Goal: Task Accomplishment & Management: Use online tool/utility

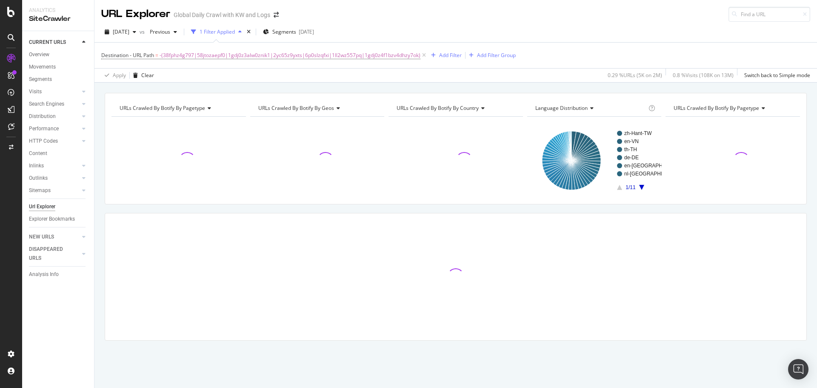
click at [235, 30] on div "1 Filter Applied" at bounding box center [217, 31] width 35 height 7
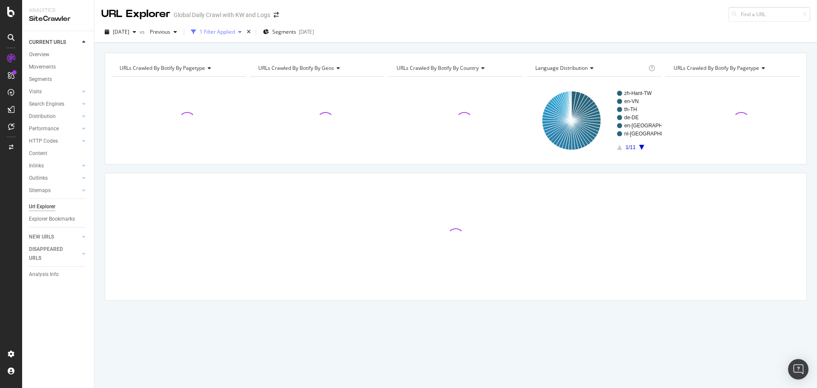
click at [235, 30] on div "1 Filter Applied" at bounding box center [217, 31] width 35 height 7
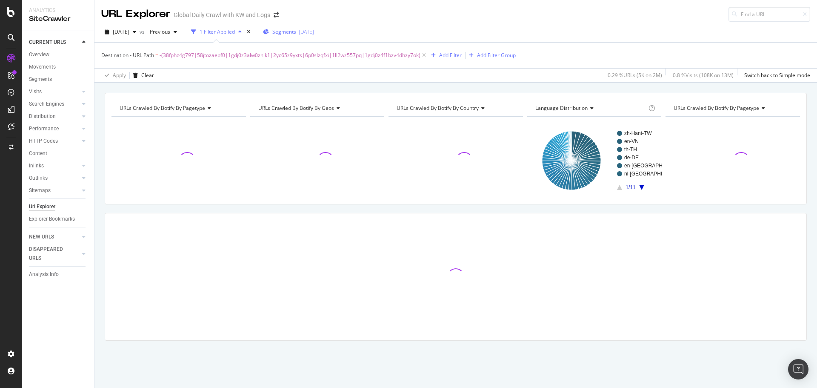
click at [314, 30] on div "[DATE]" at bounding box center [306, 31] width 15 height 7
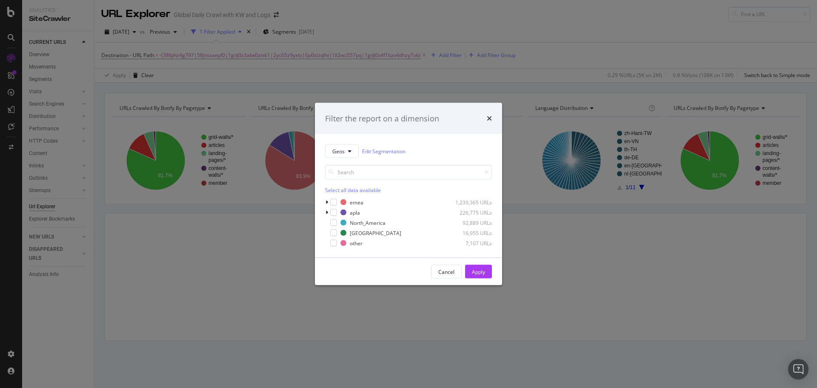
click at [295, 203] on div "Filter the report on a dimension Geos Edit Segmentation Select all data availab…" at bounding box center [408, 194] width 817 height 388
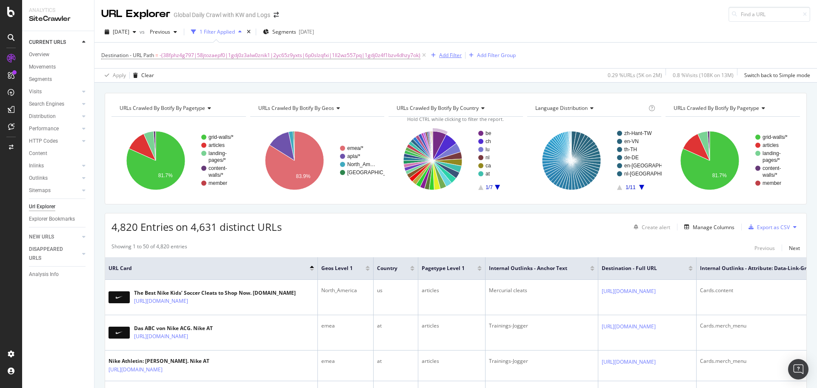
click at [453, 56] on div "Add Filter" at bounding box center [450, 55] width 23 height 7
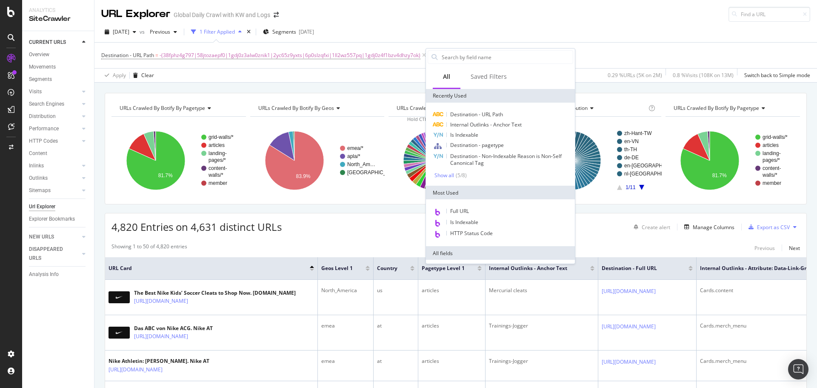
click at [439, 14] on div "URL Explorer Global Daily Crawl with KW and Logs" at bounding box center [455, 11] width 723 height 22
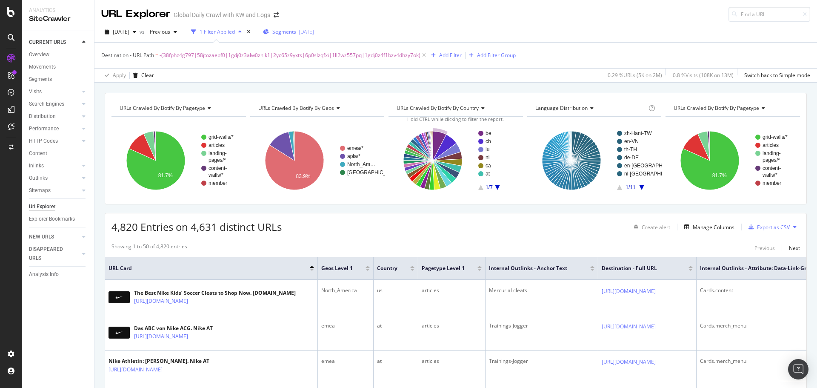
click at [296, 36] on div "Segments 2025-06-05" at bounding box center [288, 32] width 51 height 13
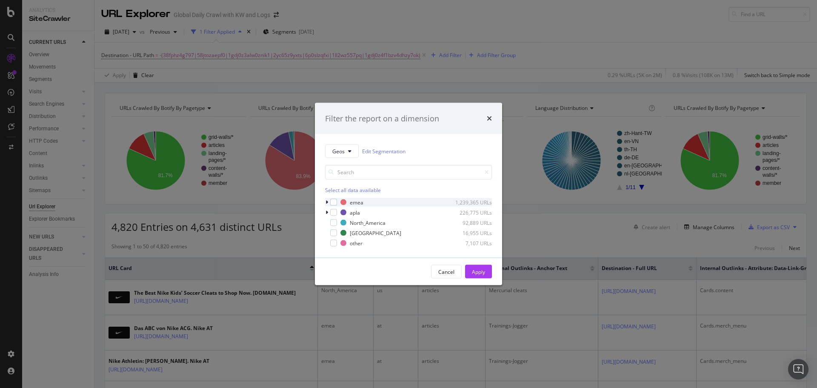
click at [326, 203] on icon "modal" at bounding box center [327, 202] width 3 height 5
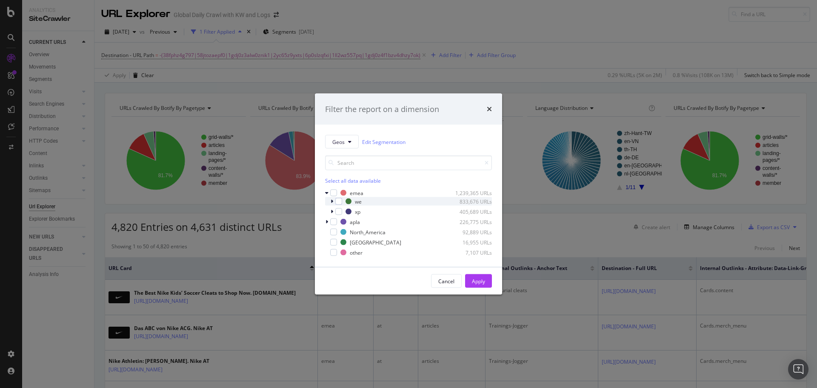
click at [332, 203] on div "modal" at bounding box center [332, 201] width 5 height 9
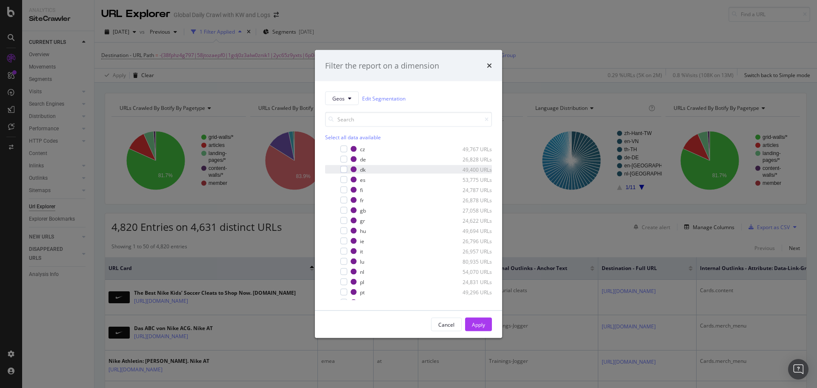
scroll to position [107, 0]
click at [333, 256] on div "modal" at bounding box center [332, 255] width 5 height 9
click at [338, 159] on div "modal" at bounding box center [338, 158] width 7 height 7
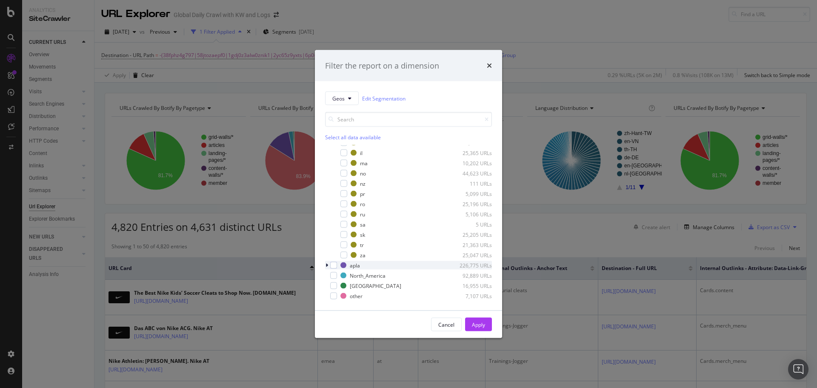
click at [326, 264] on icon "modal" at bounding box center [327, 265] width 3 height 5
click at [326, 264] on icon "modal" at bounding box center [326, 265] width 3 height 5
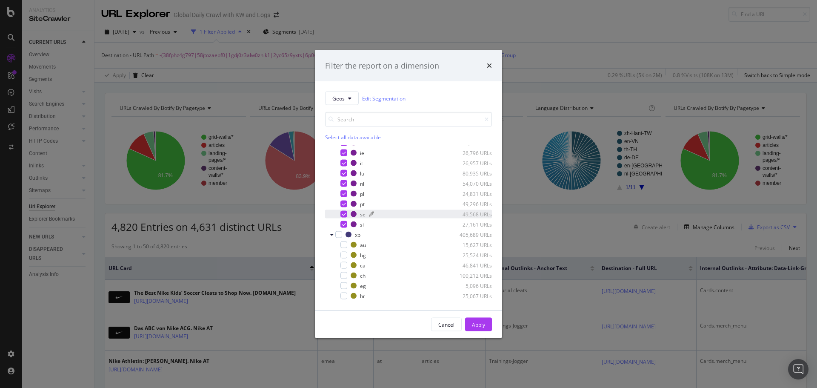
scroll to position [85, 0]
click at [545, 210] on div "Filter the report on a dimension Geos Edit Segmentation Select all data availab…" at bounding box center [408, 194] width 817 height 388
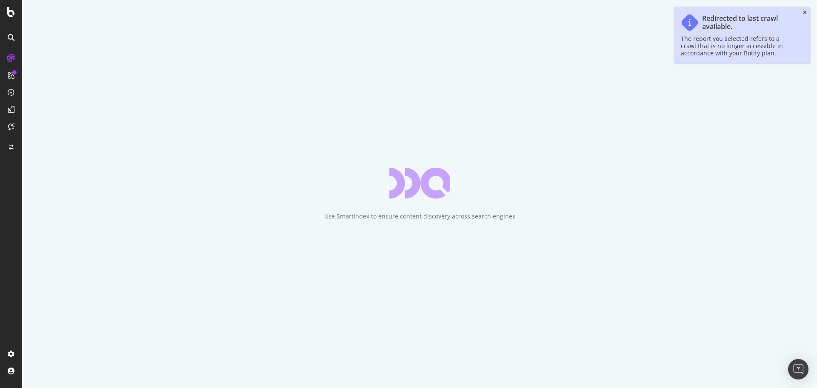
click at [807, 14] on icon "close toast" at bounding box center [805, 12] width 4 height 5
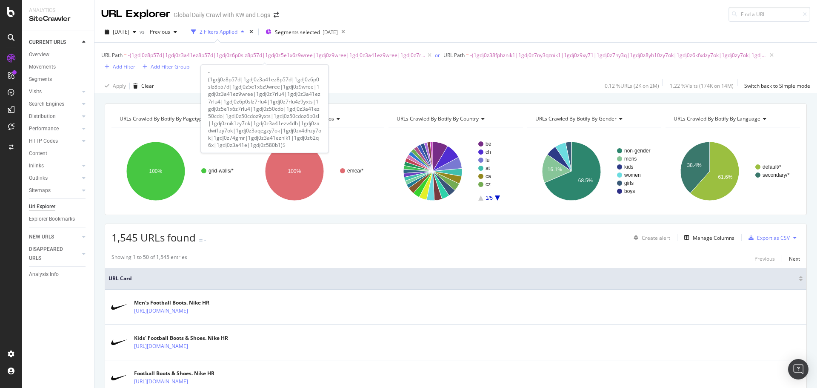
click at [175, 57] on span "-(1gdj0z8p57d|1gdj0z3a41ez8p57d|1gdj0z6p0slz8p57d|1gdj0z5e1x6z9wree|1gdj0z9wree…" at bounding box center [277, 55] width 298 height 12
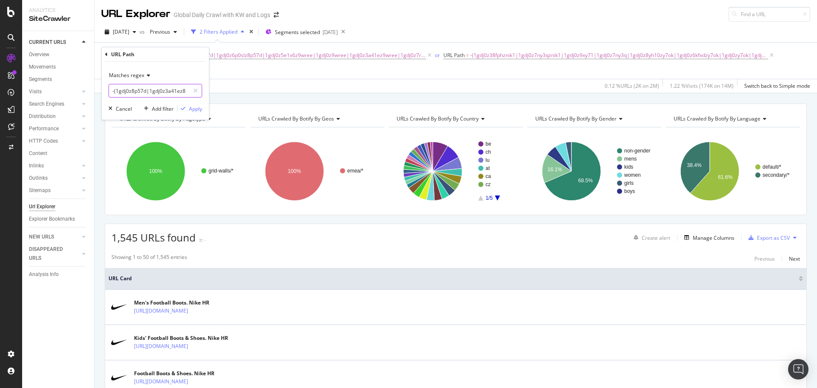
click at [149, 94] on input "-(1gdj0z8p57d|1gdj0z3a41ez8p57d|1gdj0z6p0slz8p57d|1gdj0z5e1x6z9wree|1gdj0z9wree…" at bounding box center [149, 91] width 80 height 14
paste input "-(|1gdj0z9xy71|1gdj0z52r49|23q9wz5ufbh|23q9wz52r49|23q9wz9xy71|6ymx6z75jcn|5mvs…"
type input "-(|1gdj0z9xy71|1gdj0z52r49|23q9wz5ufbh|23q9wz52r49|23q9wz9xy71|6ymx6z75jcn|5mvs…"
click at [194, 111] on div "Apply" at bounding box center [195, 108] width 13 height 7
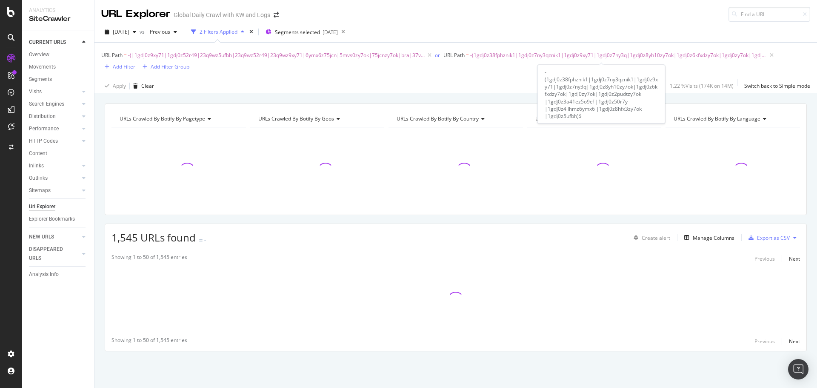
click at [493, 57] on span "-(1gdj0z38fphznik1|1gdj0z7ny3qznik1|1gdj0z9xy71|1gdj0z7ny3q|1gdj0z8yh10zy7ok|1g…" at bounding box center [619, 55] width 298 height 12
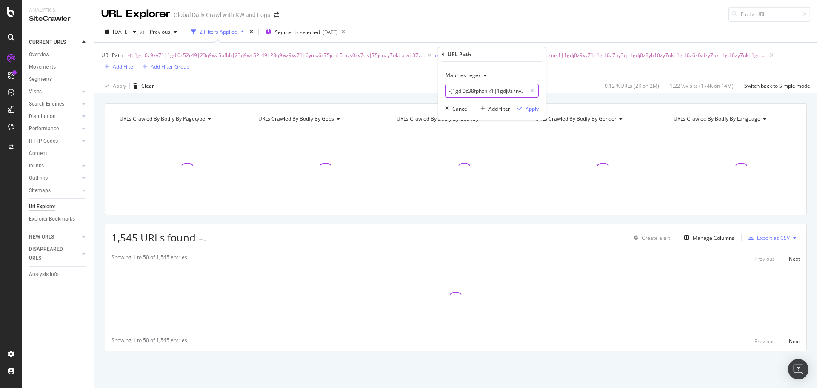
click at [471, 90] on input "-(1gdj0z38fphznik1|1gdj0z7ny3qznik1|1gdj0z9xy71|1gdj0z7ny3q|1gdj0z8yh10zy7ok|1g…" at bounding box center [486, 91] width 80 height 14
paste input "-(38fphz4g797|5e1x6z8hfx3zy7ok|5e1x6za9fbozy7ok|52r49z5e1x6|5e1x6zfl76|4g797z5e…"
type input "-(38fphz4g797|5e1x6z8hfx3zy7ok|5e1x6za9fbozy7ok|52r49z5e1x6|5e1x6zfl76|4g797z5e…"
click at [532, 112] on div "Apply" at bounding box center [532, 108] width 13 height 7
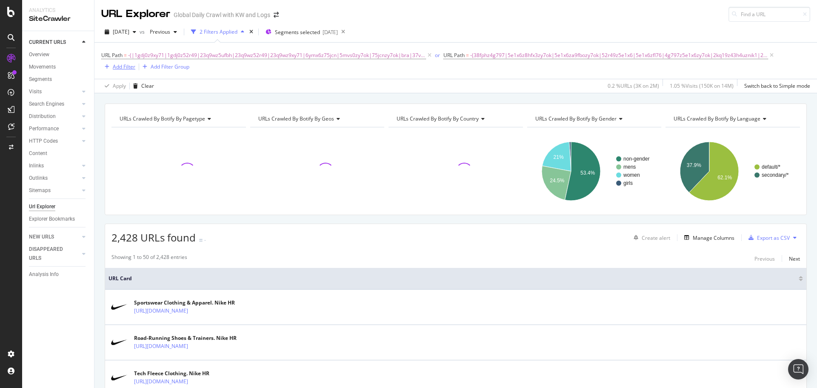
click at [130, 67] on div "Add Filter" at bounding box center [124, 66] width 23 height 7
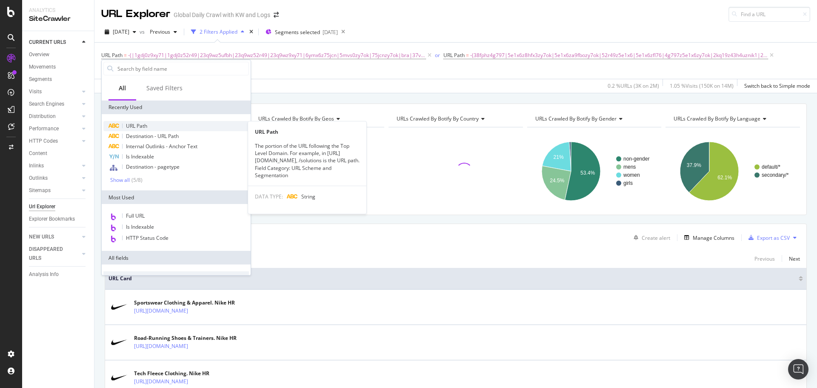
click at [150, 126] on div "URL Path" at bounding box center [176, 126] width 146 height 10
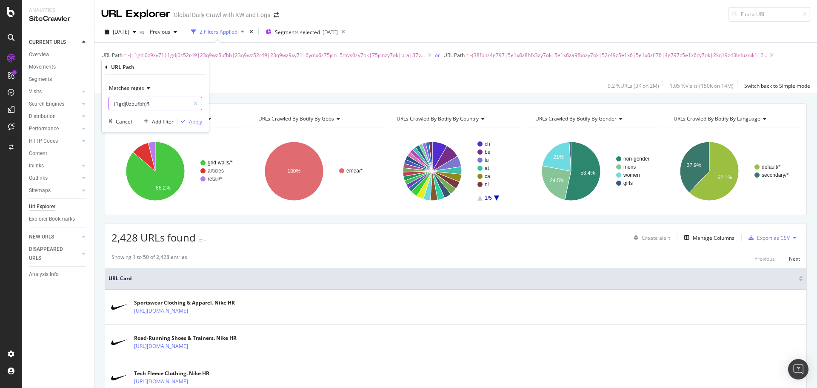
paste input "-(58jtozaepf0|58jtoz7ny3q|3yaepz58jtoz5e1x6z6ymx6|58jtoz5e1x6z6ymx6|58jtoz5e1x6…"
type input "-(58jtozaepf0|58jtoz7ny3q|3yaepz58jtoz5e1x6z6ymx6|58jtoz5e1x6z6ymx6|58jtoz5e1x6…"
click at [194, 121] on div "Apply" at bounding box center [195, 121] width 13 height 7
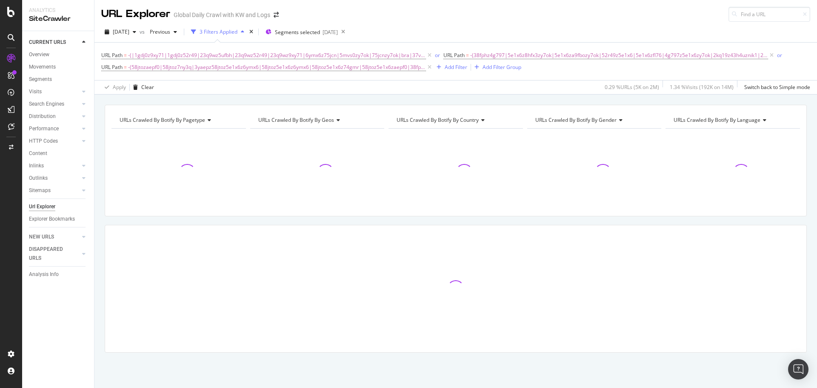
click at [458, 72] on div "URL Path = -(|1gdj0z9xy71|1gdj0z52r49|23q9wz5ufbh|23q9wz52r49|23q9wz9xy71|6ymx6…" at bounding box center [455, 61] width 709 height 24
click at [455, 71] on div "Add Filter" at bounding box center [456, 66] width 23 height 7
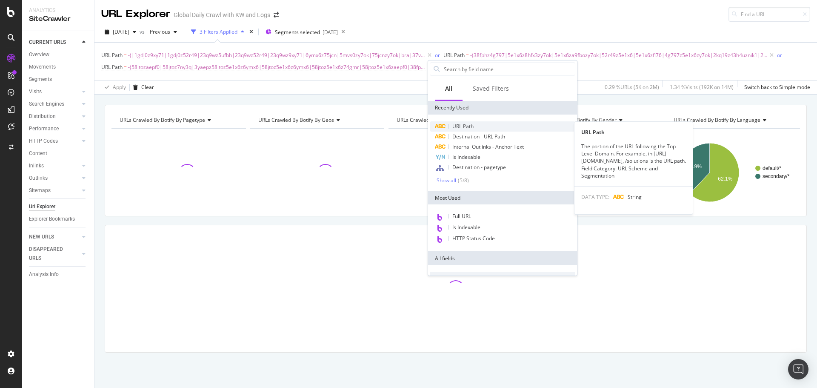
click at [472, 128] on span "URL Path" at bounding box center [462, 126] width 21 height 7
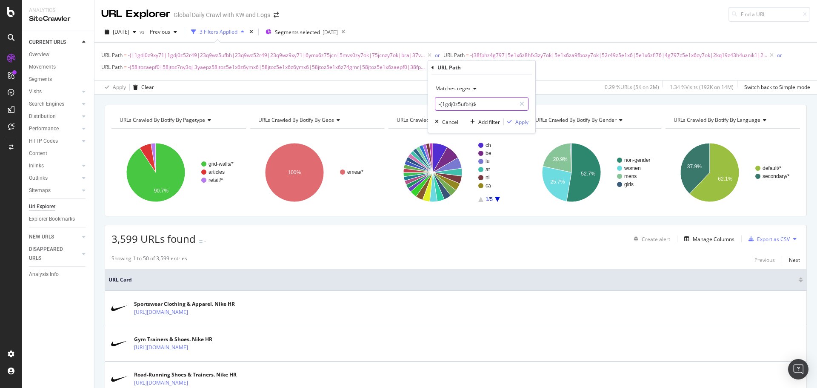
click at [471, 101] on input "-(1gdj0z5ufbh)$" at bounding box center [475, 104] width 80 height 14
paste input "-(1gdj0z3alw0znik1|1gdj0z9wree|1gdj0z6p0slz9wree|1gdj0z9wreez9yxts|1gdj0z3a41ez…"
type input "-(1gdj0z3alw0znik1|1gdj0z9wree|1gdj0z6p0slz9wree|1gdj0z9wreez9yxts|1gdj0z3a41ez…"
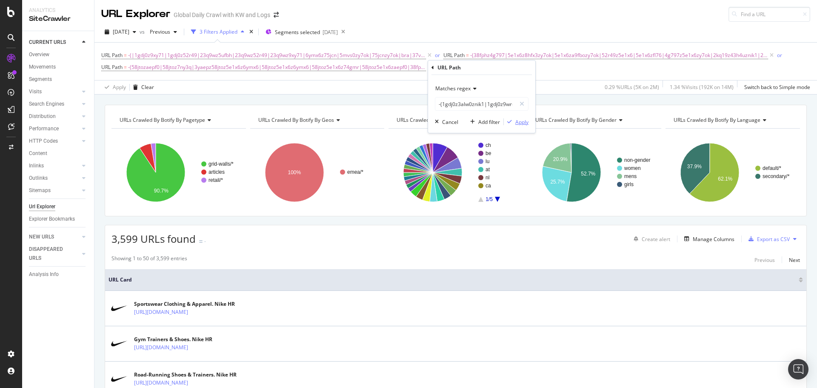
click at [521, 122] on div "Apply" at bounding box center [521, 121] width 13 height 7
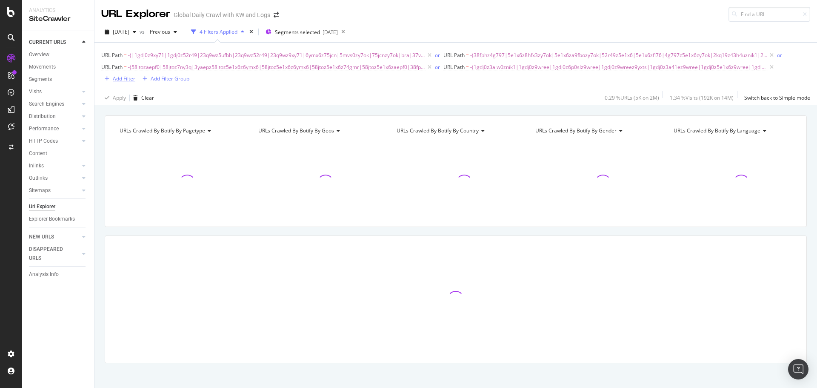
click at [120, 80] on div "Add Filter" at bounding box center [124, 78] width 23 height 7
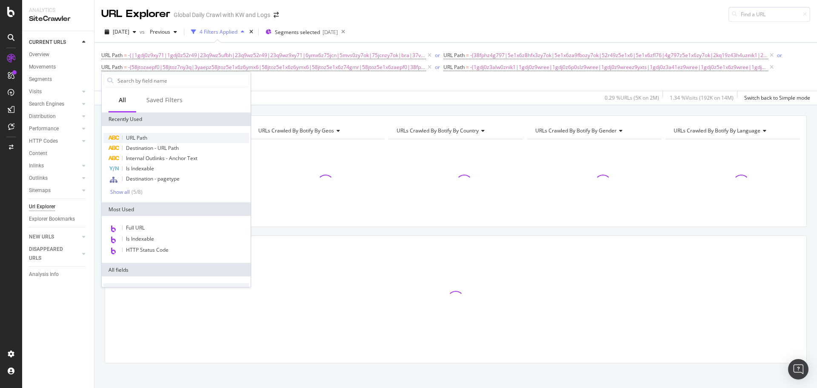
click at [136, 140] on span "URL Path" at bounding box center [136, 137] width 21 height 7
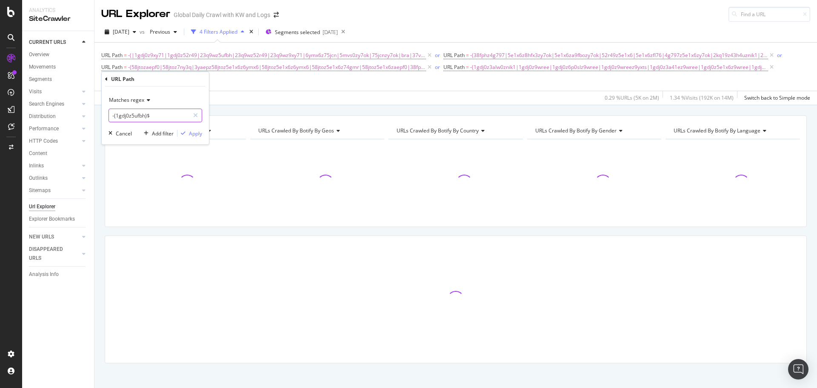
click at [139, 114] on input "-(1gdj0z5ufbh)$" at bounding box center [149, 116] width 80 height 14
paste input "-(2yc65z9yxts|2yc65z38fph|2yc65zv4dh|2yc65znik1|2yc65z5e1x6|9yxtszqfxi|qfxi|nik…"
type input "-(2yc65z9yxts|2yc65z38fph|2yc65zv4dh|2yc65znik1|2yc65z5e1x6|9yxtszqfxi|qfxi|nik…"
click at [195, 134] on div "Apply" at bounding box center [195, 133] width 13 height 7
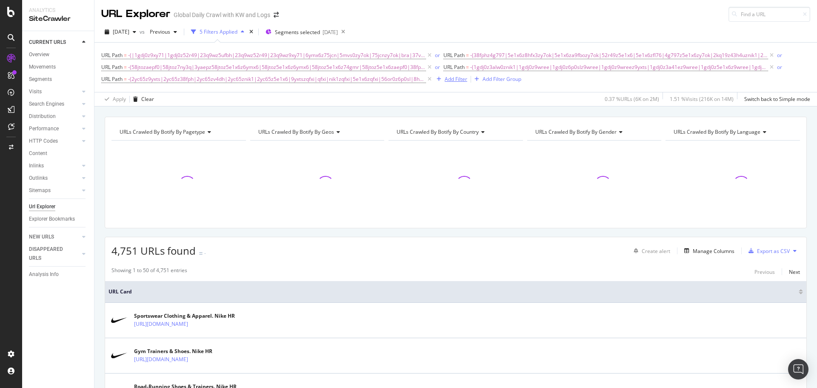
click at [453, 78] on div "Add Filter" at bounding box center [456, 78] width 23 height 7
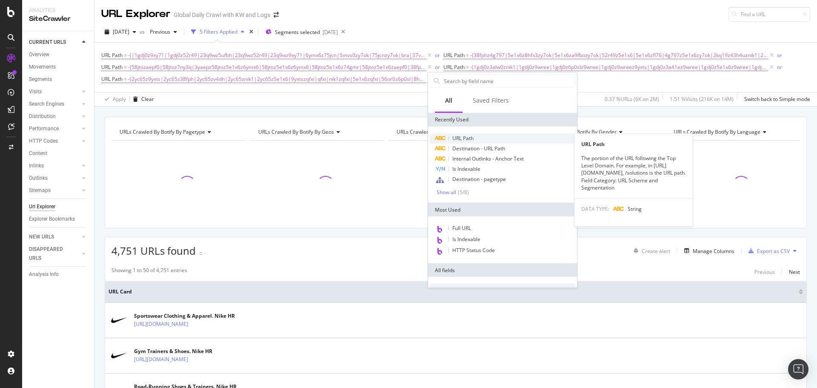
click at [461, 137] on span "URL Path" at bounding box center [462, 137] width 21 height 7
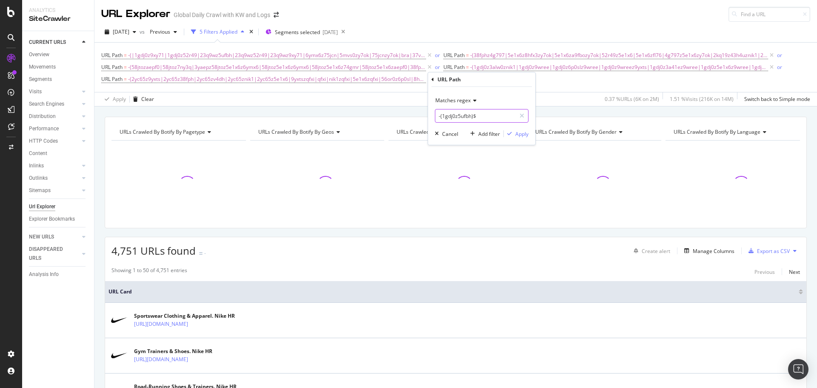
click at [471, 114] on input "-(1gdj0z5ufbh)$" at bounding box center [475, 116] width 80 height 14
paste input "-(6p0slzqfxi|6p0slz8hd03|5y174|5y174z9yxts|5y174zv4dh|5y174znik1|5e1x6z5y174|6p…"
type input "-(6p0slzqfxi|6p0slz8hd03|5y174|5y174z9yxts|5y174zv4dh|5y174znik1|5e1x6z5y174|6p…"
click at [519, 134] on div "Apply" at bounding box center [521, 133] width 13 height 7
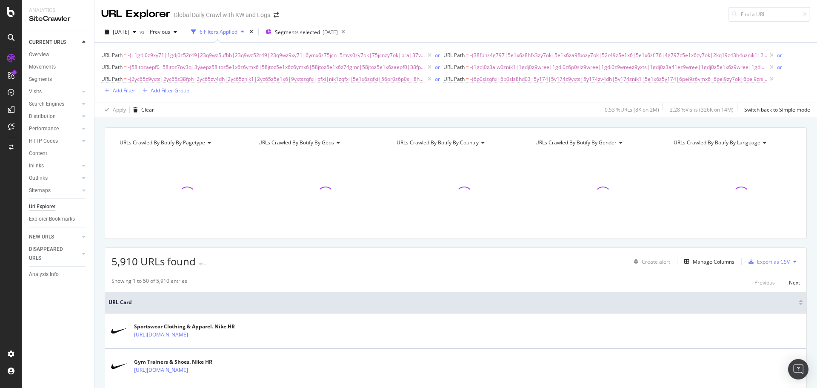
click at [119, 92] on div "Add Filter" at bounding box center [124, 90] width 23 height 7
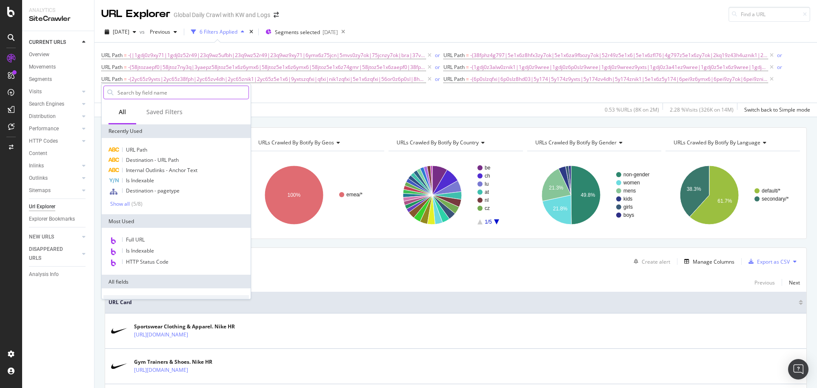
type input "-(1ll2wz557pq|5ju6gznik1zy7ok|5e1x6z5ju6gzy7ok|5e1x6z5ufejzy7ok|90dwjzy7ok|90dw…"
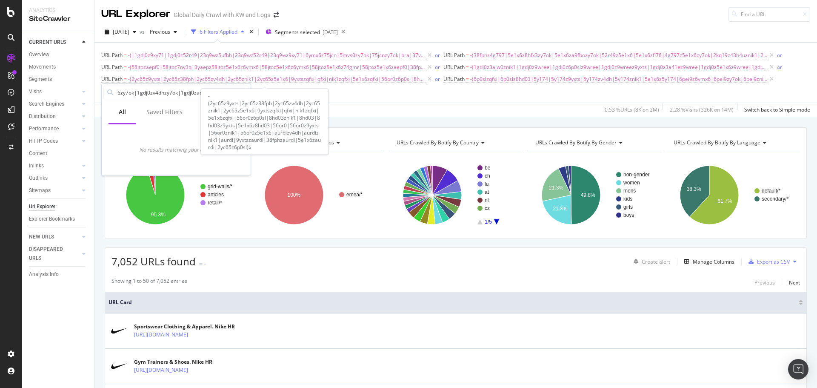
click at [325, 91] on div "-(2yc65z9yxts|2yc65z38fph|2yc65zv4dh|2yc65znik1|2yc65z5e1x6|9yxtszqfxi|qfxi|nik…" at bounding box center [265, 122] width 128 height 66
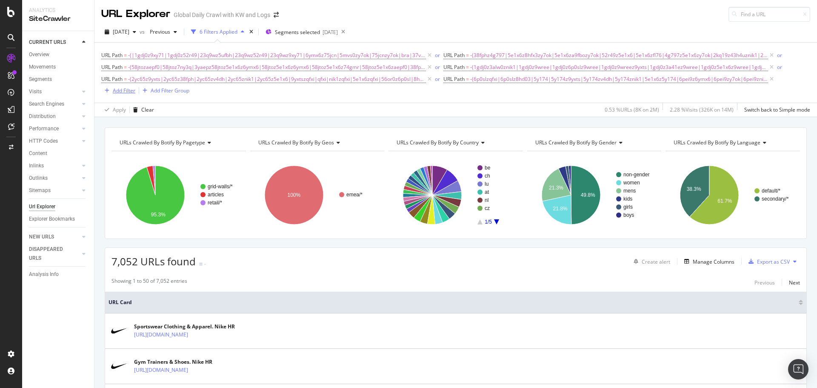
click at [121, 92] on div "Add Filter" at bounding box center [124, 90] width 23 height 7
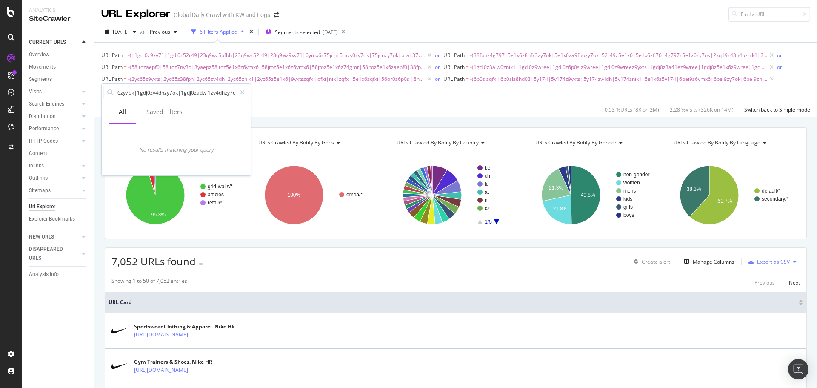
scroll to position [0, 0]
click at [240, 92] on div at bounding box center [242, 93] width 12 height 14
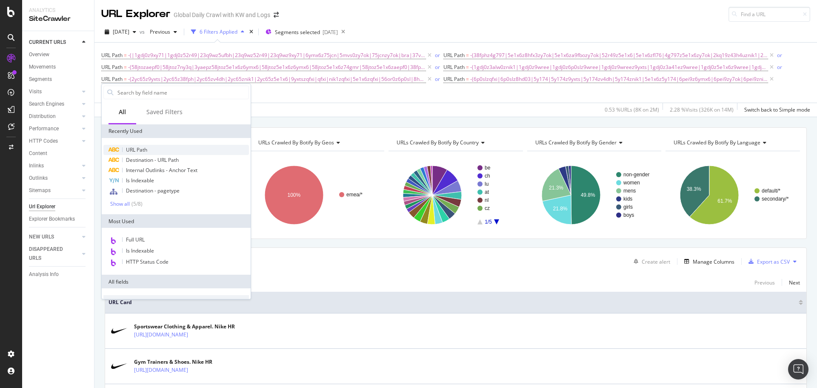
click at [133, 148] on span "URL Path" at bounding box center [136, 149] width 21 height 7
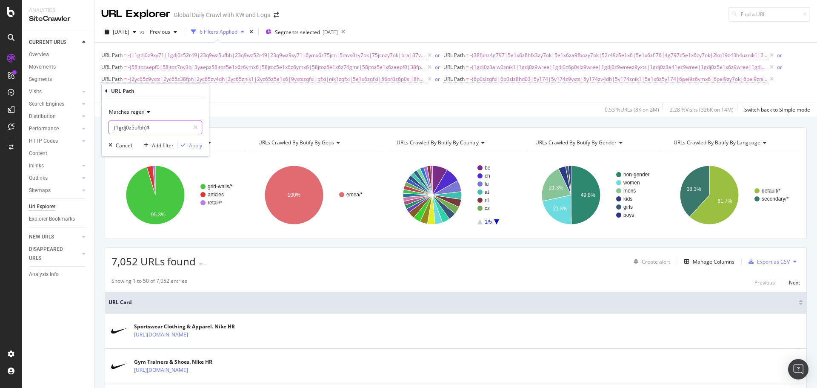
click at [159, 127] on input "-(1gdj0z5ufbh)$" at bounding box center [149, 127] width 80 height 14
paste input "-(1ll2wz557pq|5ju6gznik1zy7ok|5e1x6z5ju6gzy7ok|5e1x6z5ufejzy7ok|90dwjzy7ok|90dw…"
type input "-(1ll2wz557pq|5ju6gznik1zy7ok|5e1x6z5ju6gzy7ok|5e1x6z5ufejzy7ok|90dwjzy7ok|90dw…"
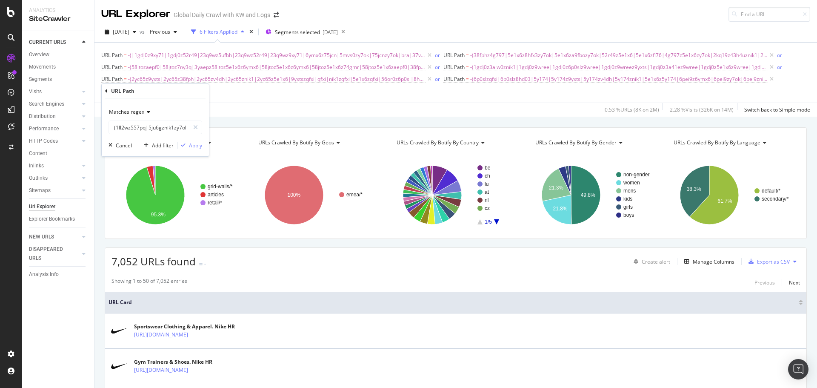
click at [189, 147] on div "Apply" at bounding box center [195, 145] width 13 height 7
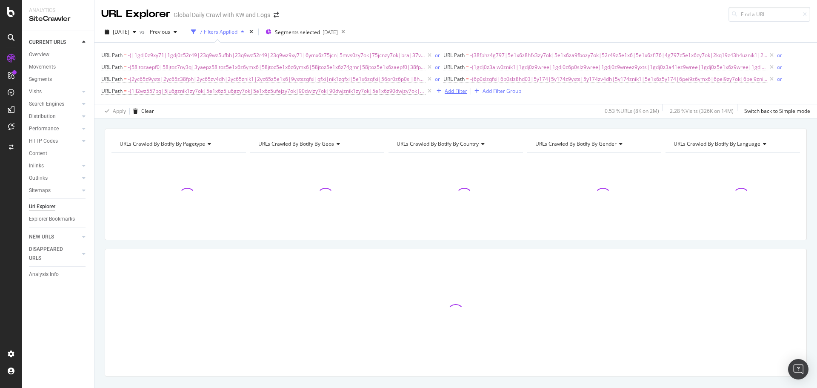
click at [452, 93] on div "Add Filter" at bounding box center [456, 90] width 23 height 7
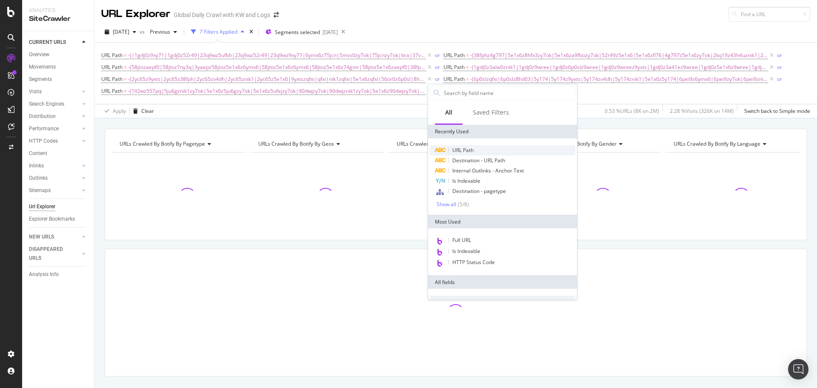
click at [459, 148] on span "URL Path" at bounding box center [462, 149] width 21 height 7
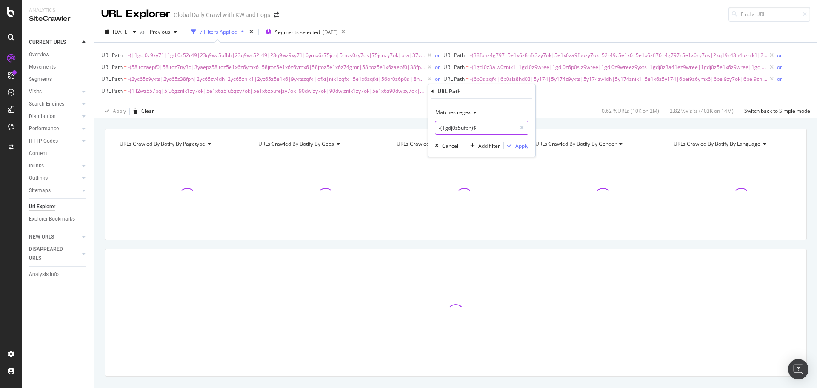
click at [459, 127] on input "-(1gdj0z5ufbh)$" at bounding box center [475, 128] width 80 height 14
paste input "-(1gdj0z4f1bzv4dhzy7ok|1gdj0za6d74zv4dhzy7ok|1gdj0z8yh10zv4dhzy7ok|62q6xzv4dh|1…"
type input "-(1gdj0z4f1bzv4dhzy7ok|1gdj0za6d74zv4dhzy7ok|1gdj0z8yh10zv4dhzy7ok|62q6xzv4dh|1…"
click at [519, 147] on div "Apply" at bounding box center [521, 145] width 13 height 7
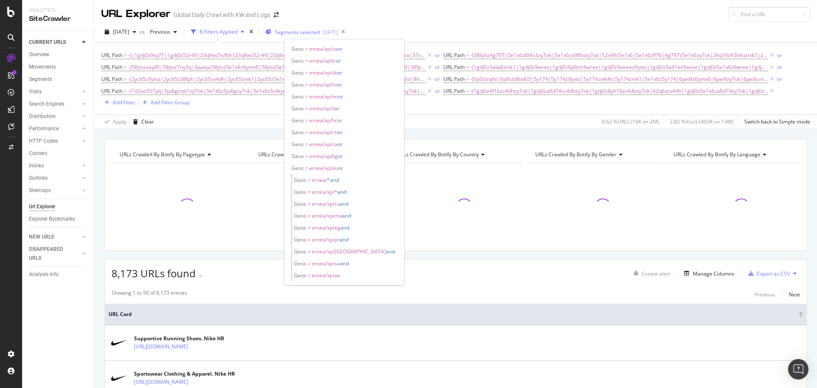
click at [320, 31] on span "Segments selected" at bounding box center [297, 32] width 45 height 7
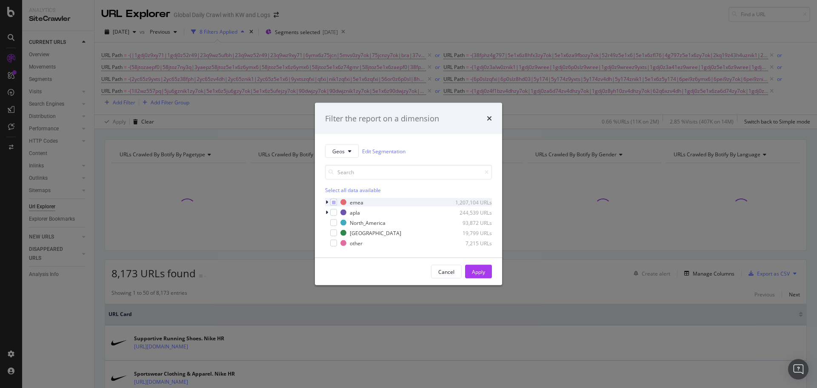
click at [326, 202] on icon "modal" at bounding box center [327, 202] width 3 height 5
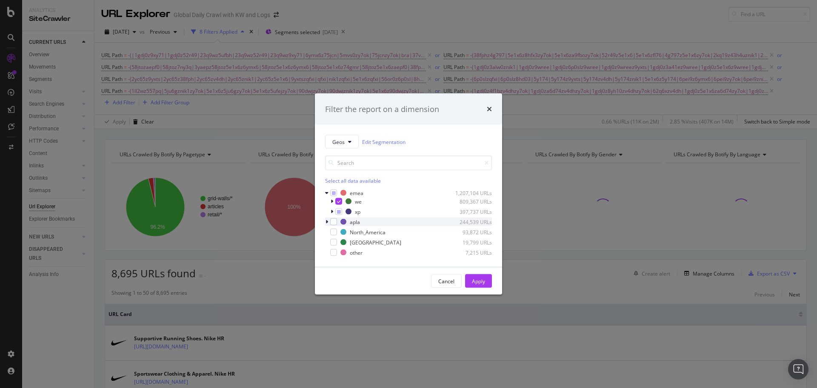
click at [325, 223] on div "modal" at bounding box center [327, 221] width 5 height 9
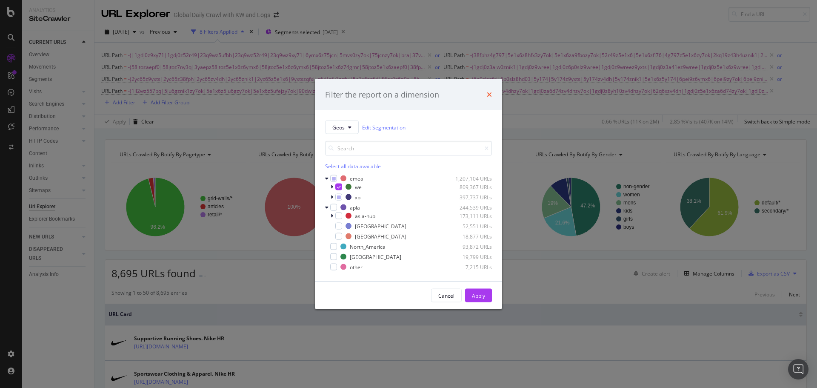
click at [489, 93] on icon "times" at bounding box center [489, 94] width 5 height 7
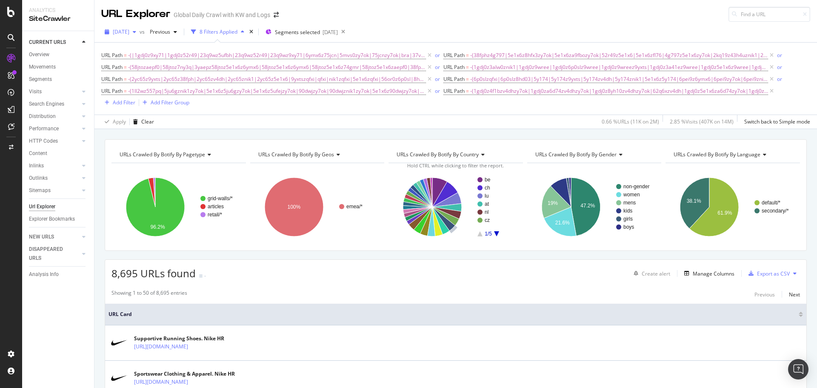
click at [129, 32] on span "[DATE]" at bounding box center [121, 31] width 17 height 7
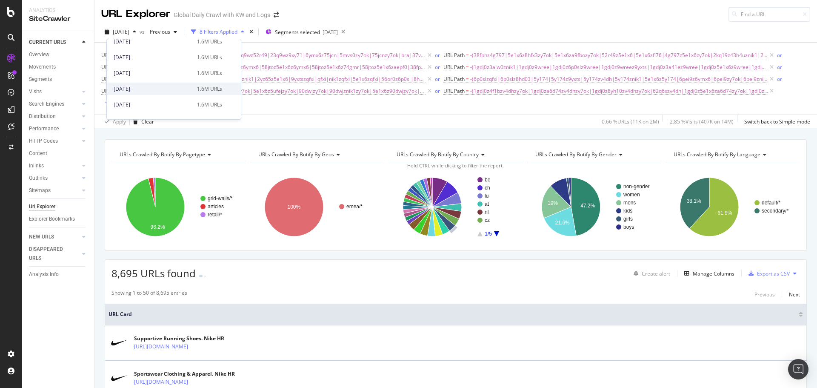
scroll to position [979, 0]
click at [160, 106] on div "[DATE]" at bounding box center [153, 107] width 78 height 8
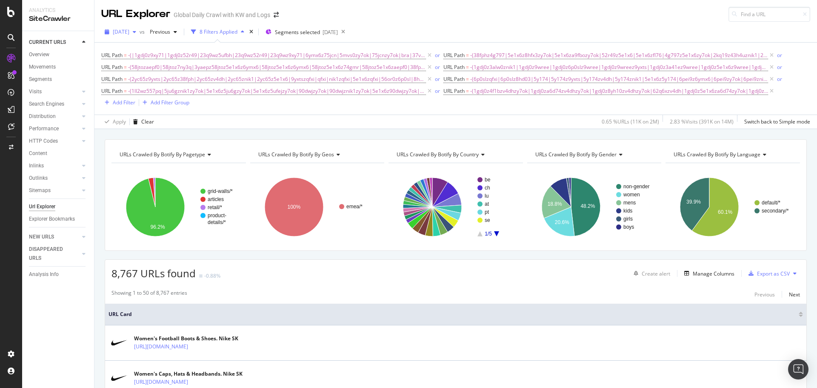
click at [129, 30] on span "[DATE]" at bounding box center [121, 31] width 17 height 7
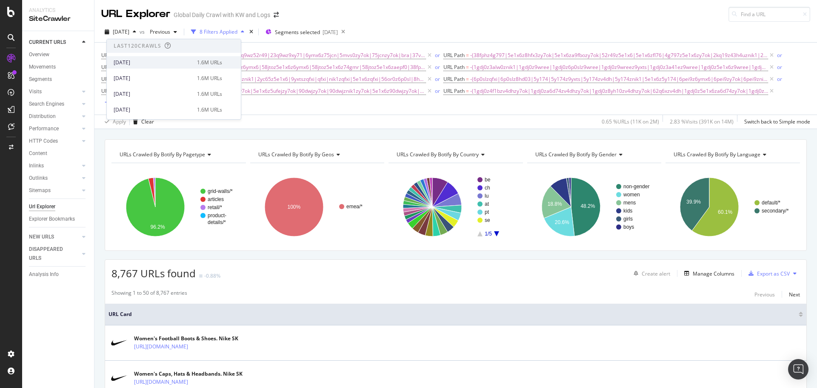
click at [148, 62] on div "[DATE]" at bounding box center [153, 63] width 78 height 8
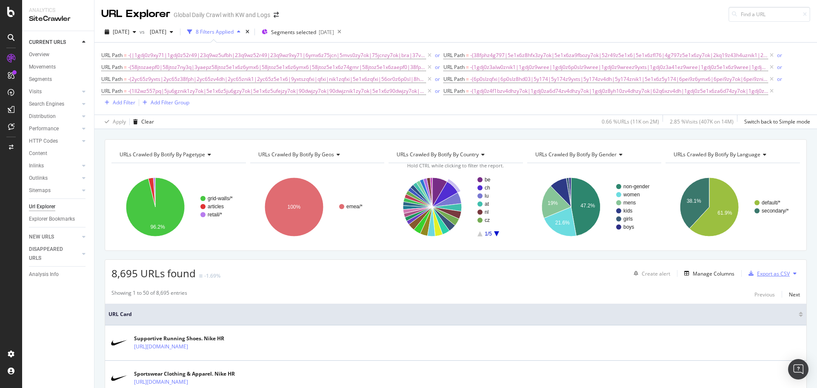
click at [770, 275] on div "Export as CSV" at bounding box center [773, 273] width 33 height 7
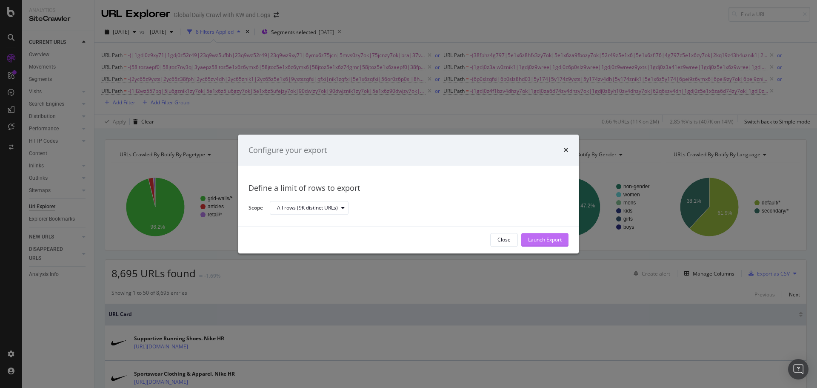
click at [546, 239] on div "Launch Export" at bounding box center [545, 239] width 34 height 7
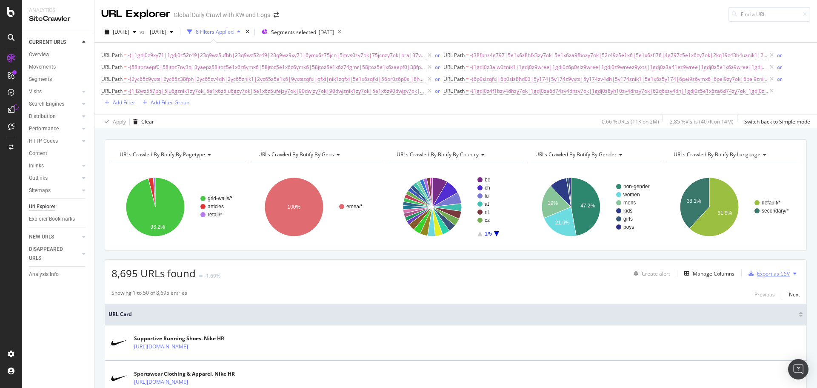
scroll to position [43, 0]
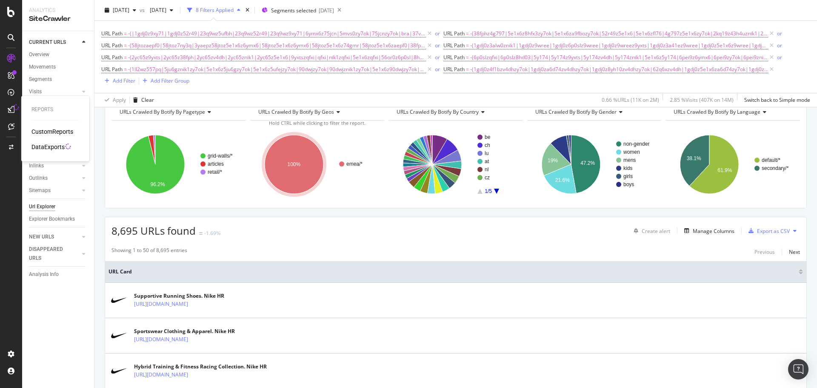
click at [10, 110] on icon at bounding box center [11, 109] width 7 height 7
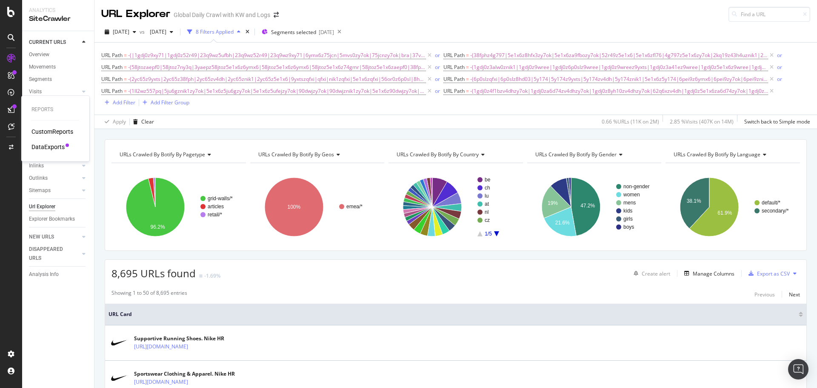
click at [52, 146] on div "DataExports" at bounding box center [47, 147] width 33 height 9
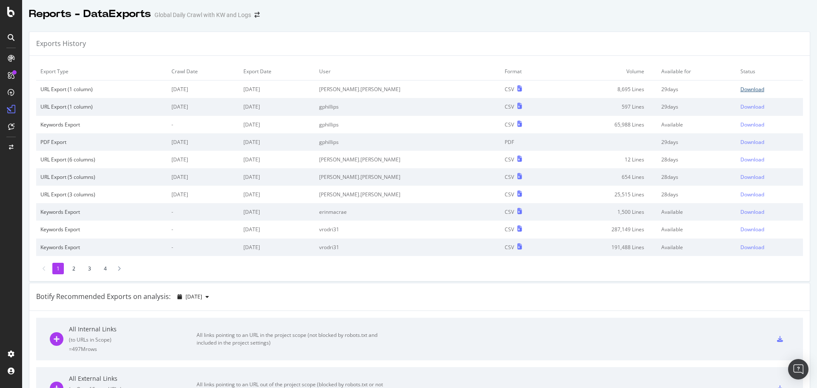
click at [741, 86] on div "Download" at bounding box center [753, 89] width 24 height 7
click at [549, 40] on div "Exports History" at bounding box center [419, 44] width 781 height 24
click at [621, 45] on div "Exports History" at bounding box center [419, 44] width 781 height 24
